Goal: Feedback & Contribution: Submit feedback/report problem

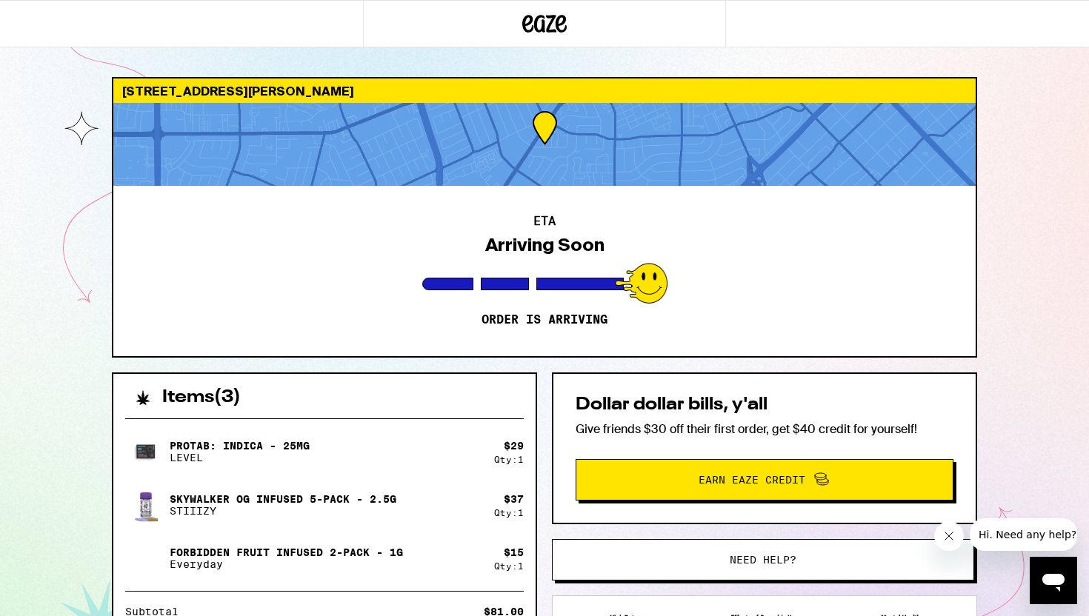
click at [553, 25] on icon at bounding box center [544, 23] width 44 height 27
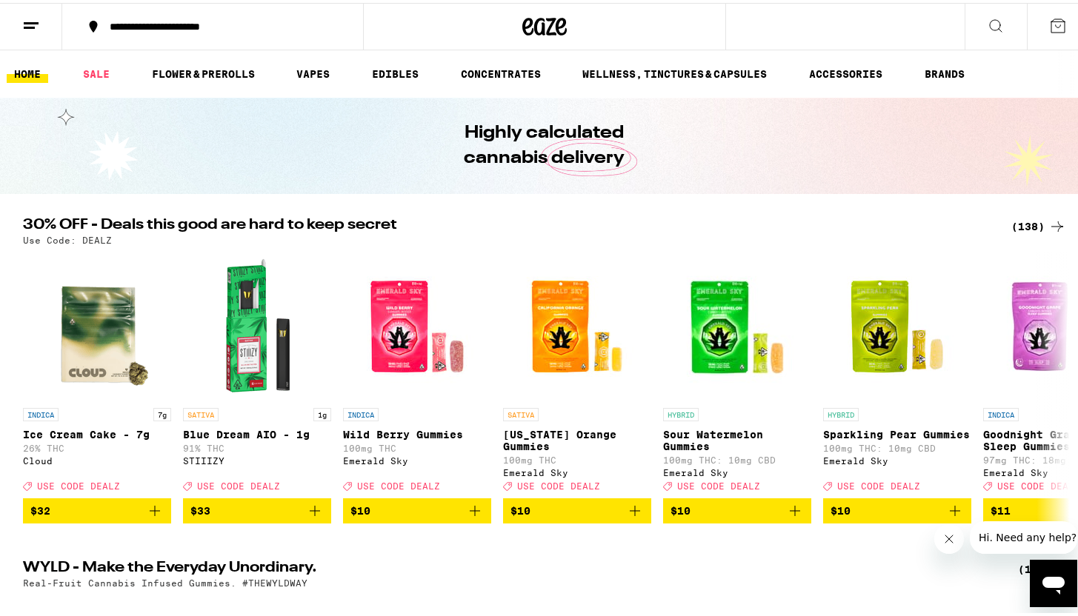
click at [556, 23] on icon at bounding box center [561, 24] width 11 height 18
click at [23, 40] on button at bounding box center [31, 24] width 62 height 47
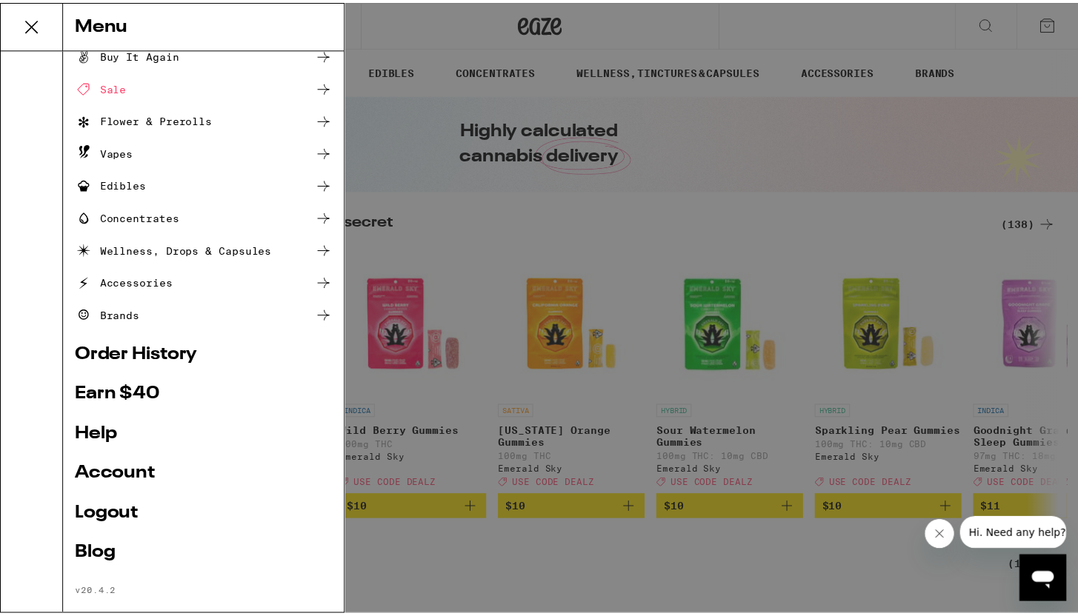
scroll to position [64, 0]
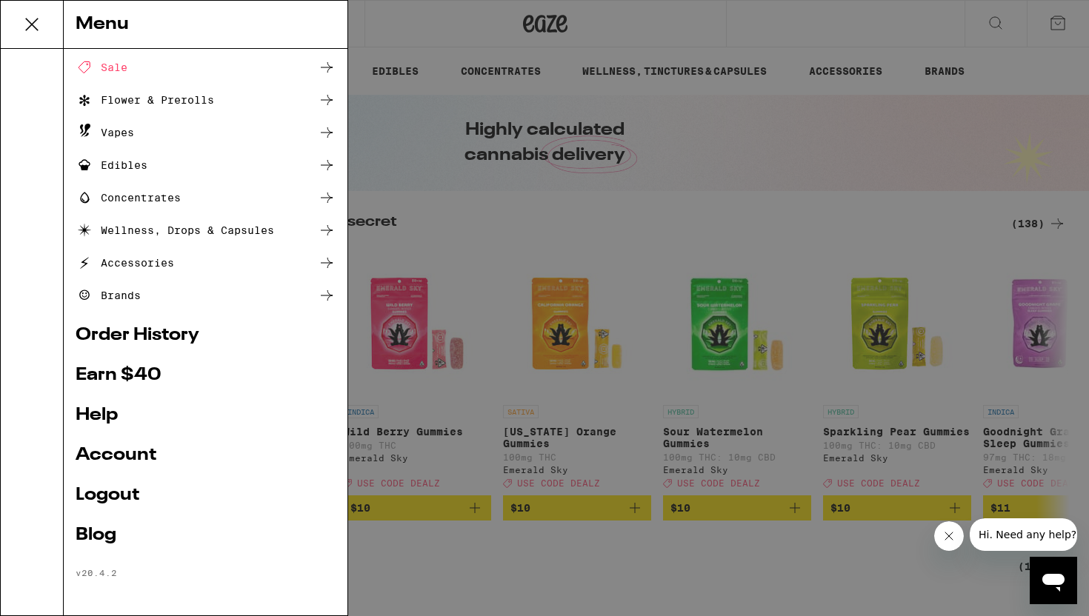
click at [139, 335] on link "Order History" at bounding box center [206, 336] width 260 height 18
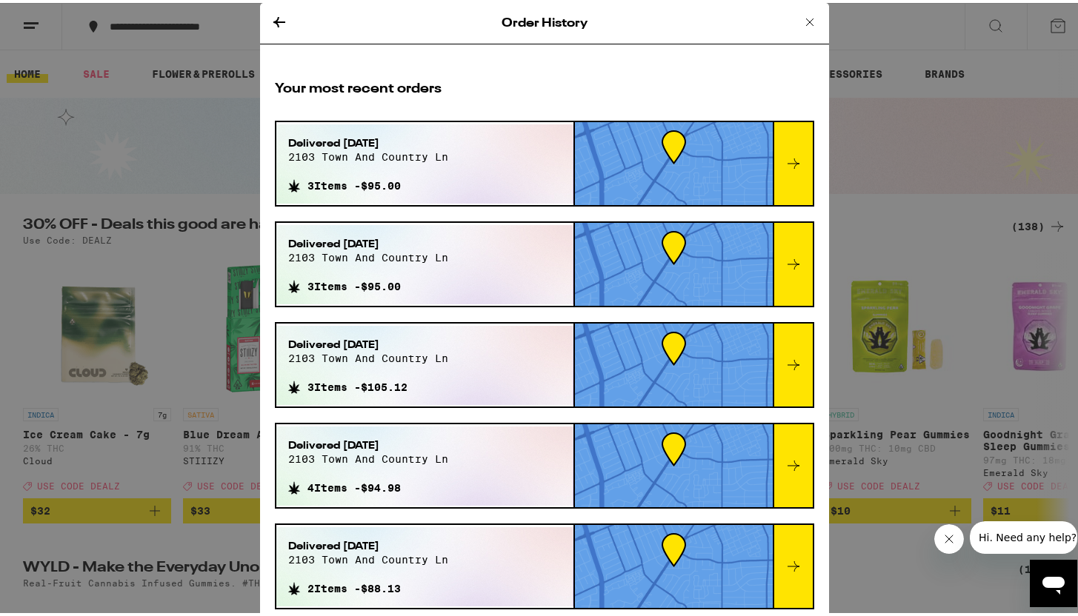
click at [785, 168] on icon at bounding box center [794, 161] width 18 height 18
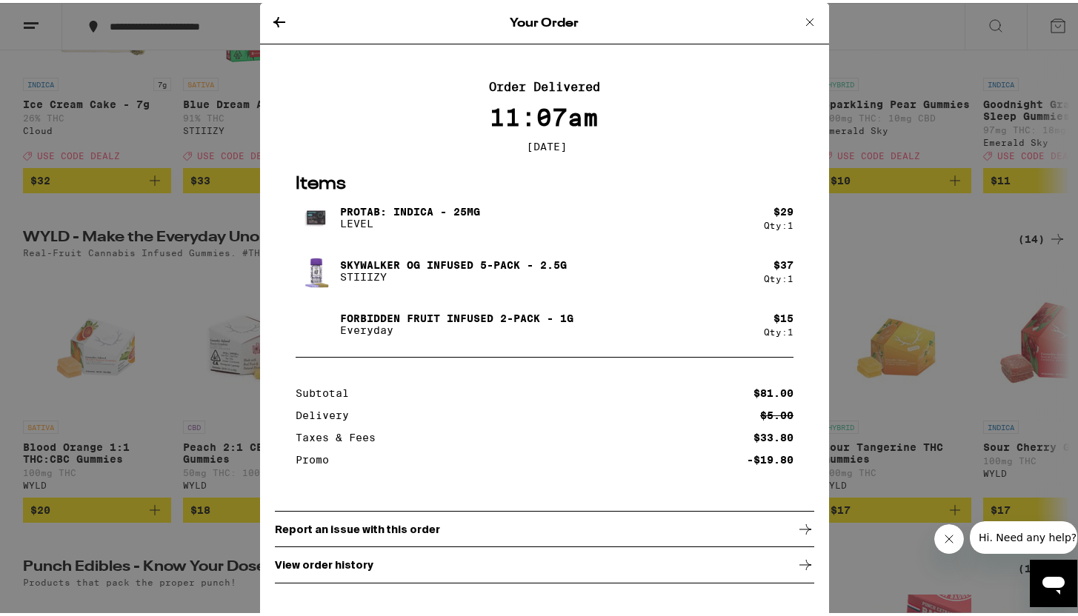
scroll to position [379, 0]
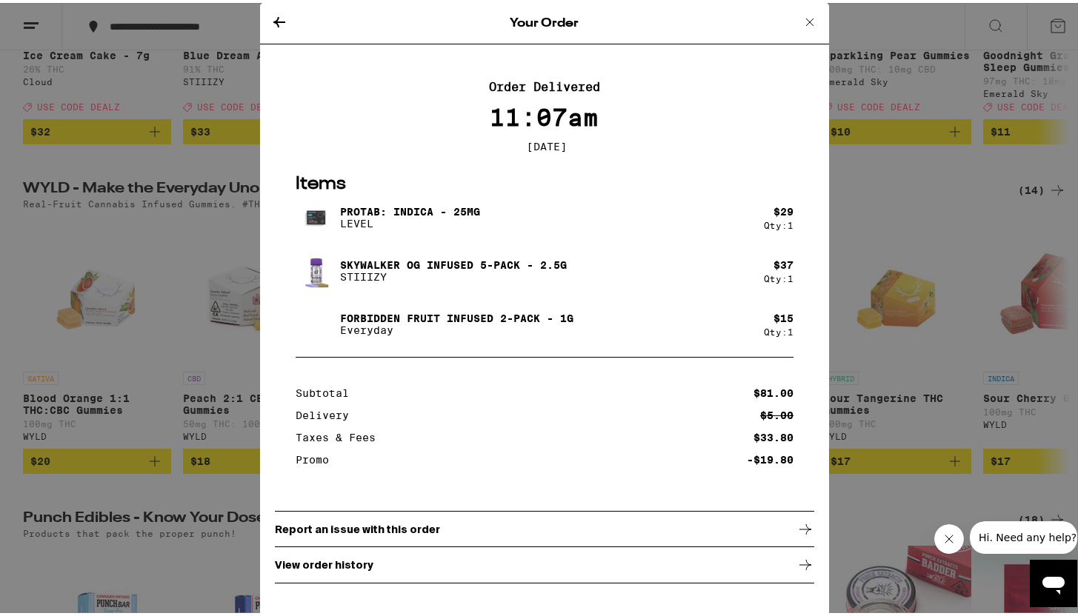
click at [476, 557] on div "View order history" at bounding box center [544, 562] width 539 height 37
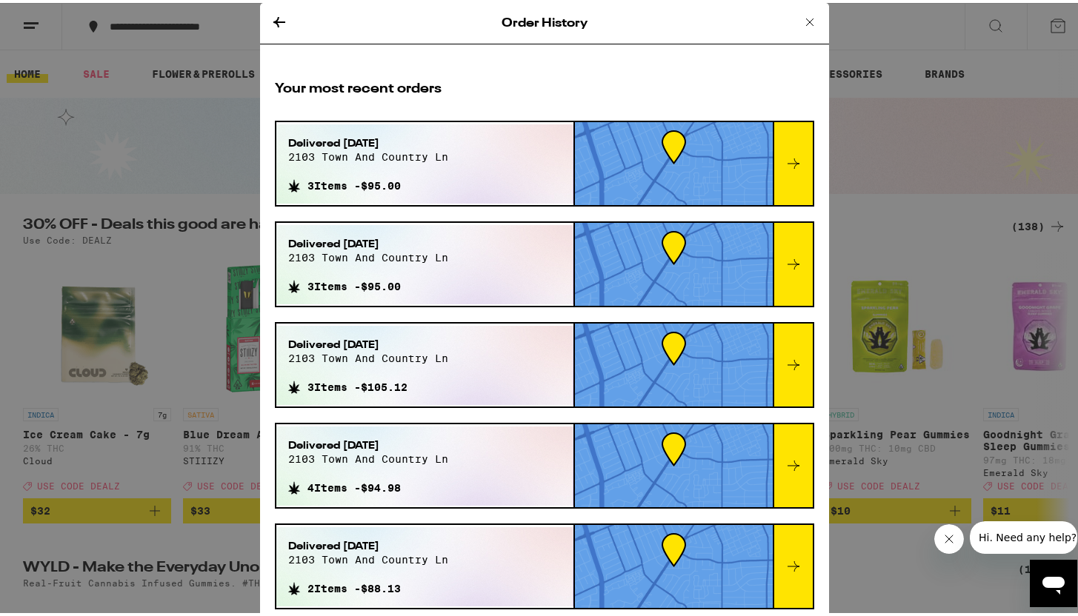
click at [775, 184] on div at bounding box center [793, 160] width 40 height 83
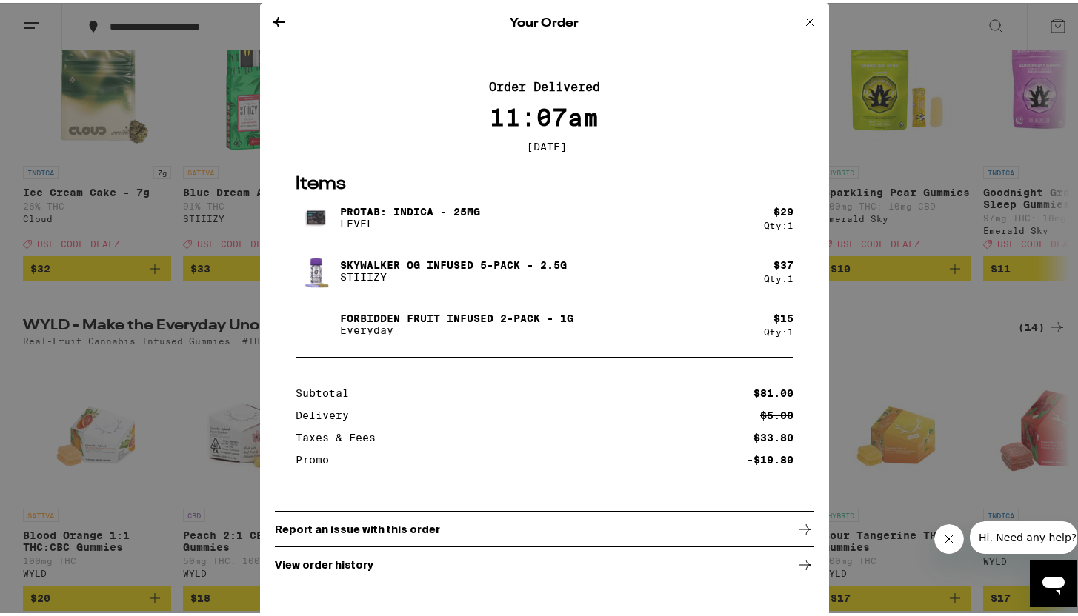
scroll to position [288, 0]
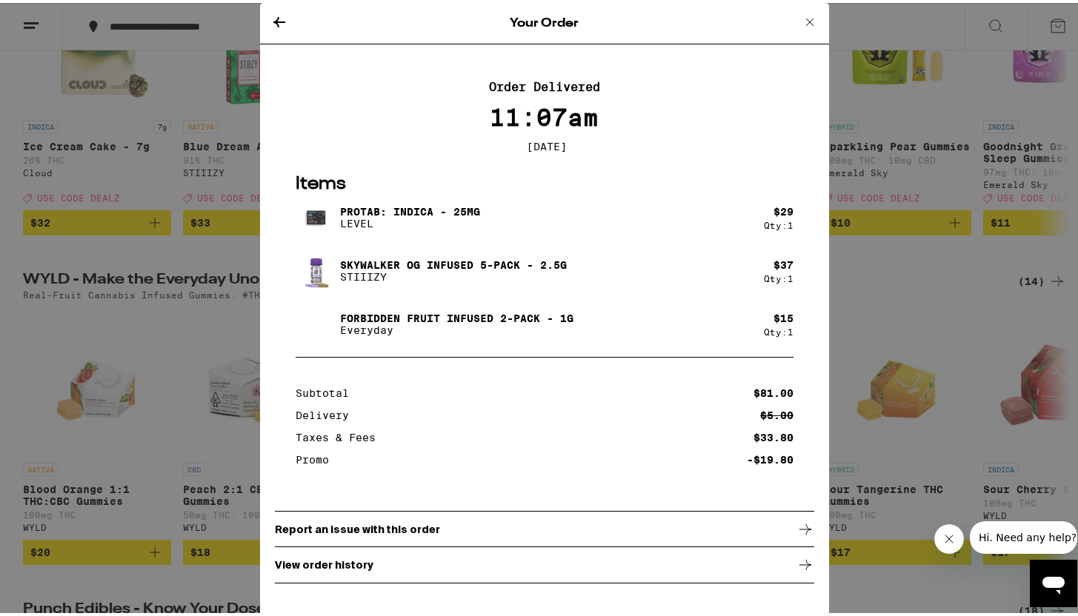
click at [416, 526] on p "Report an issue with this order" at bounding box center [357, 527] width 165 height 12
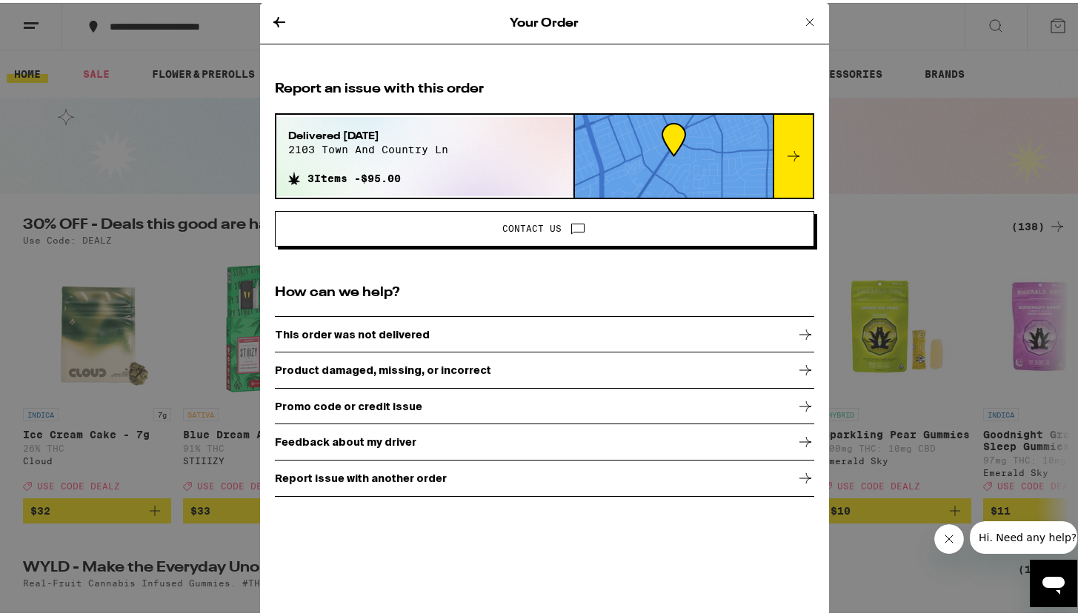
click at [367, 438] on p "Feedback about my driver" at bounding box center [346, 439] width 142 height 12
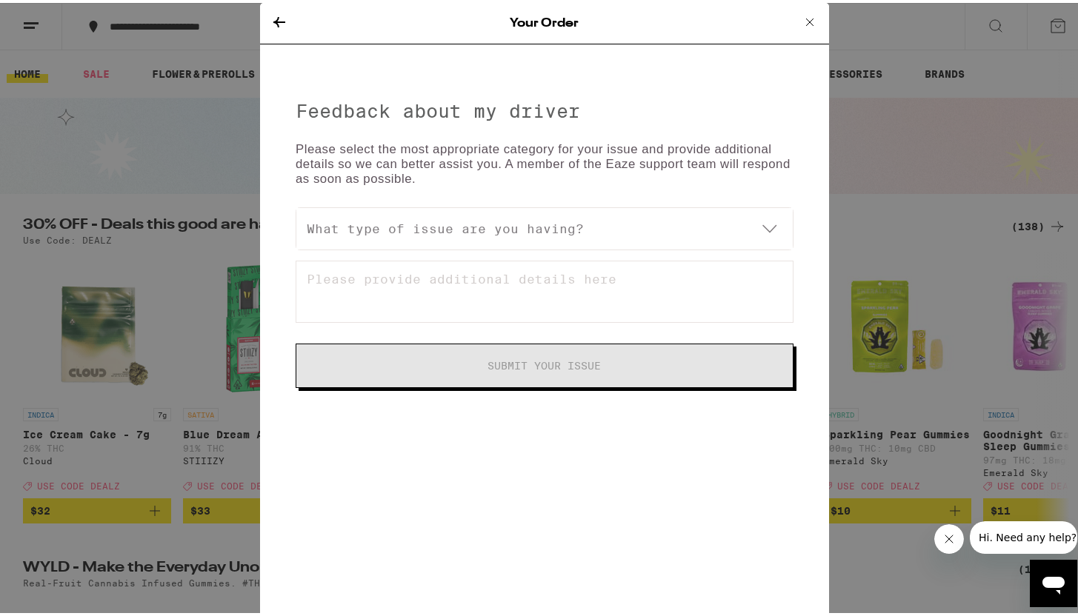
click at [432, 217] on select "What type of issue are you having? My driver was awesome! Driver did not follow…" at bounding box center [544, 225] width 496 height 41
select select "driver_dropoff"
click at [296, 205] on select "What type of issue are you having? My driver was awesome! Driver did not follow…" at bounding box center [544, 225] width 496 height 41
click at [456, 288] on textarea at bounding box center [545, 289] width 498 height 62
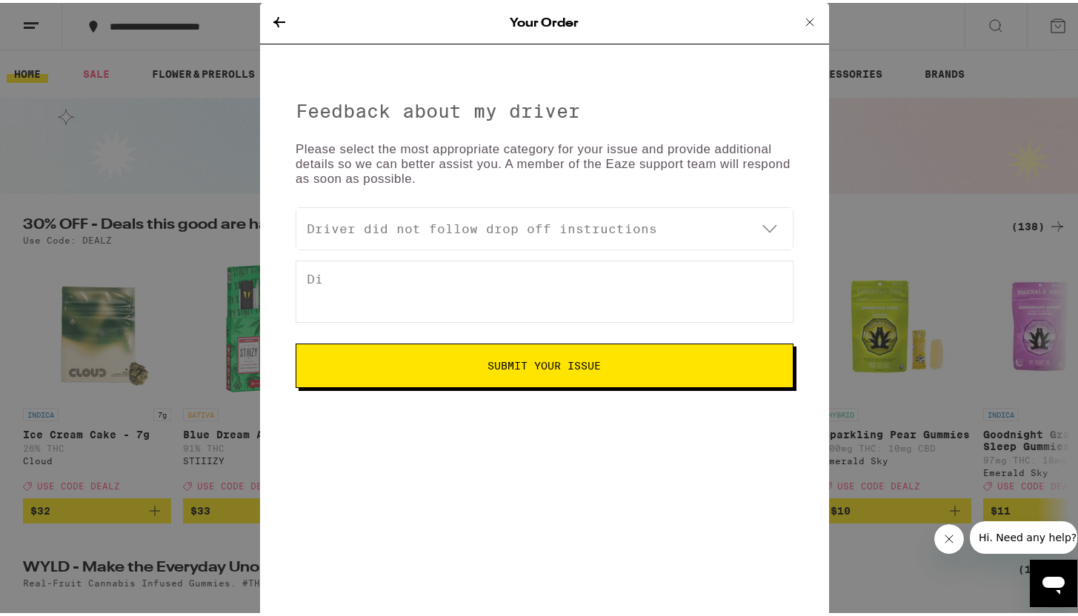
type textarea "D"
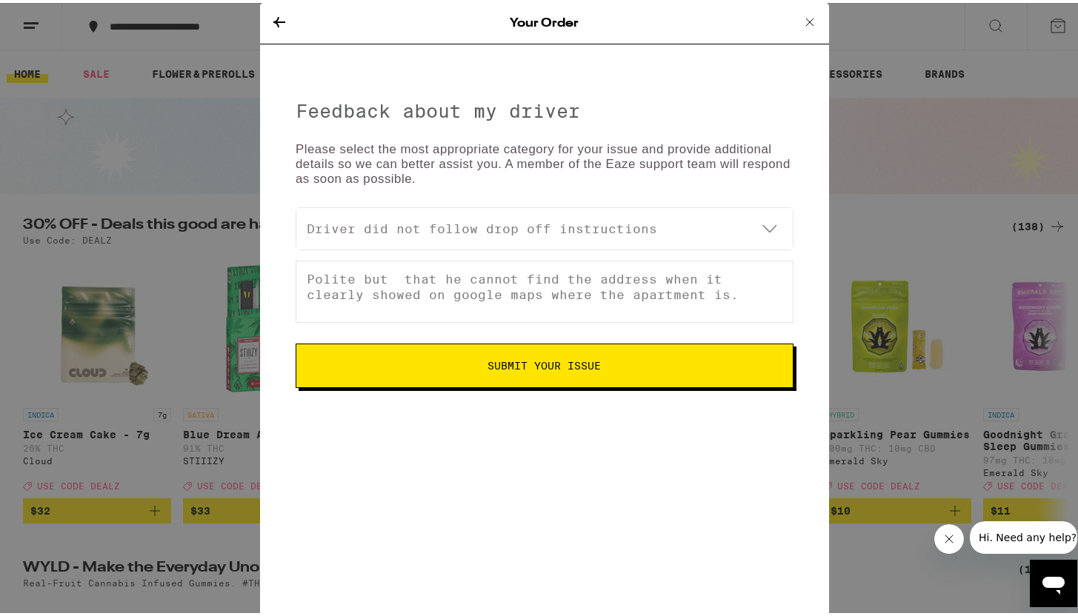
type textarea "Polite but that he cannot find the address when it clearly showed on google map…"
click at [152, 208] on div "Your Order Feedback about my driver Please select the most appropriate category…" at bounding box center [544, 308] width 1089 height 616
click at [273, 17] on icon at bounding box center [279, 19] width 12 height 10
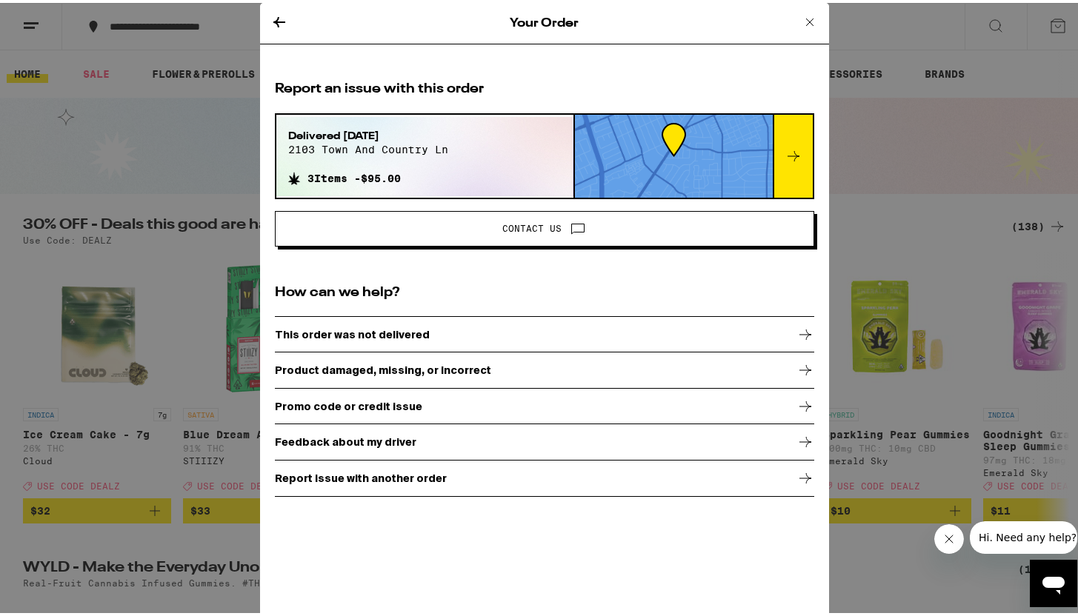
click at [273, 19] on icon at bounding box center [279, 19] width 12 height 10
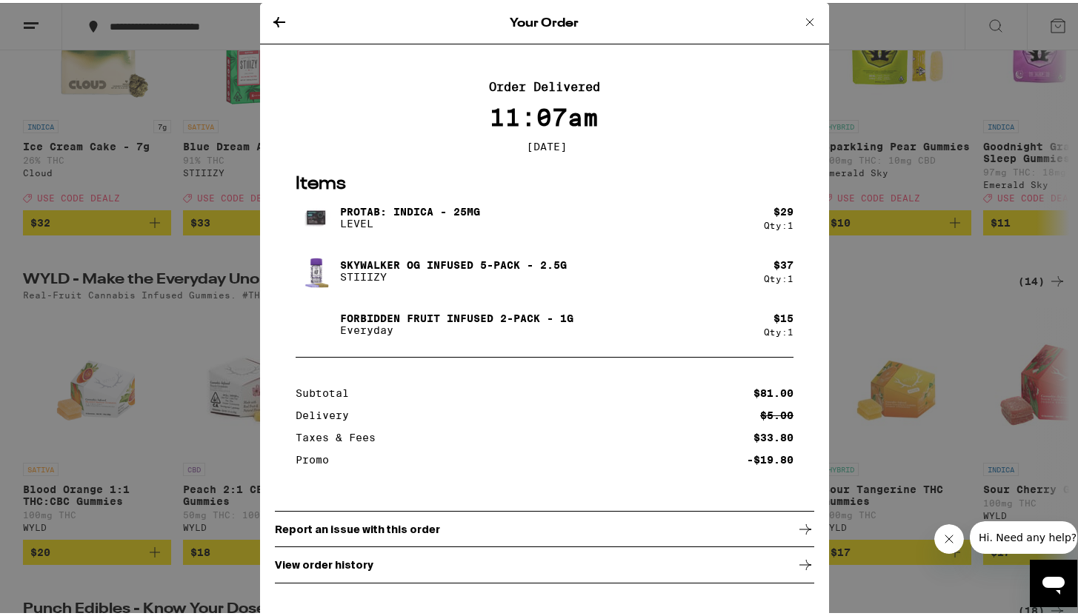
click at [273, 19] on icon at bounding box center [279, 19] width 12 height 10
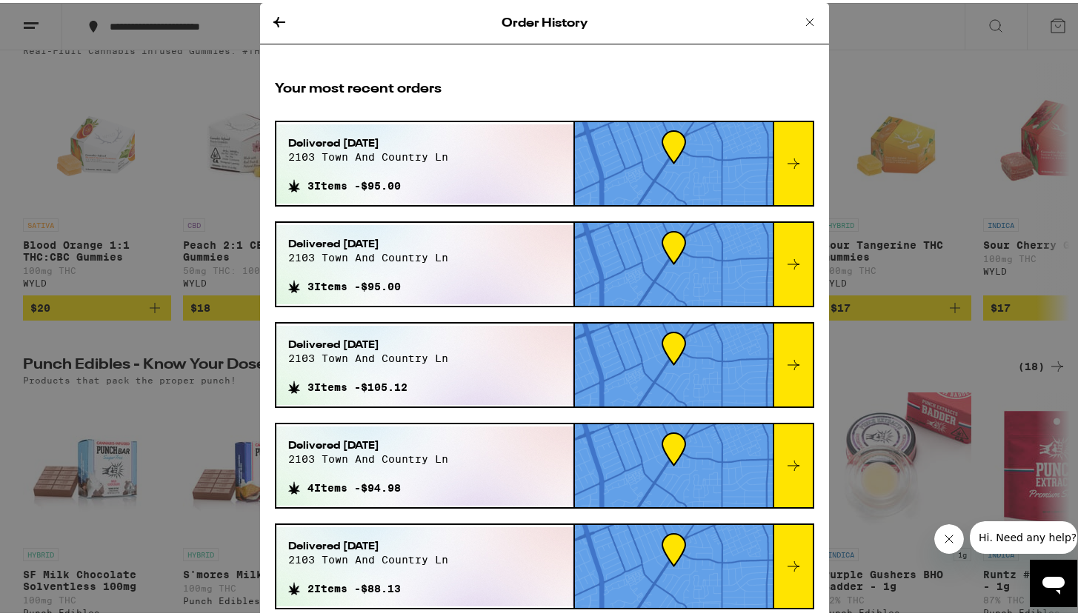
click at [806, 17] on icon at bounding box center [809, 19] width 7 height 7
